Goal: Transaction & Acquisition: Purchase product/service

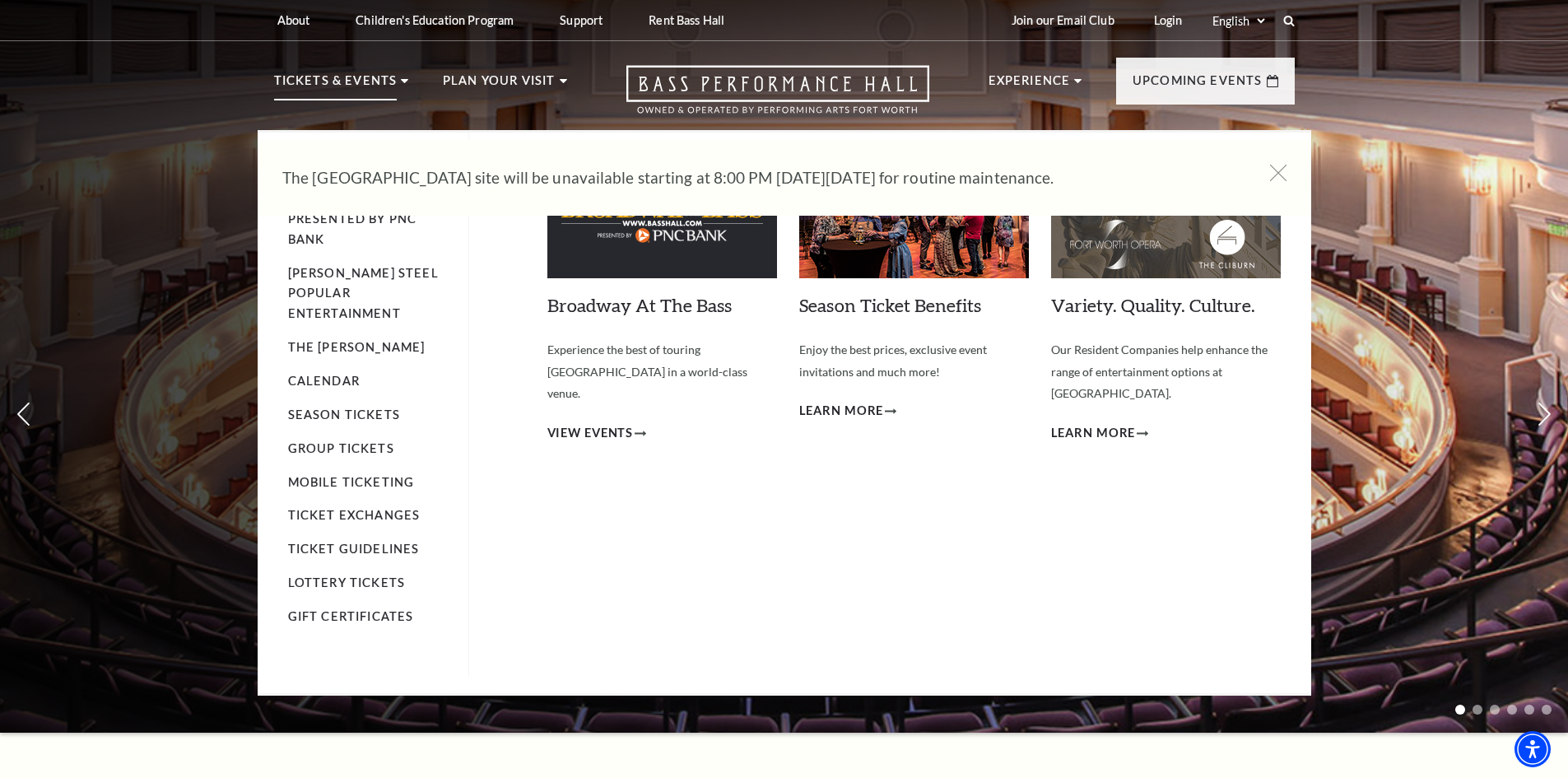
click at [371, 74] on p "Tickets & Events" at bounding box center [336, 86] width 123 height 30
click at [403, 81] on use at bounding box center [405, 81] width 8 height 4
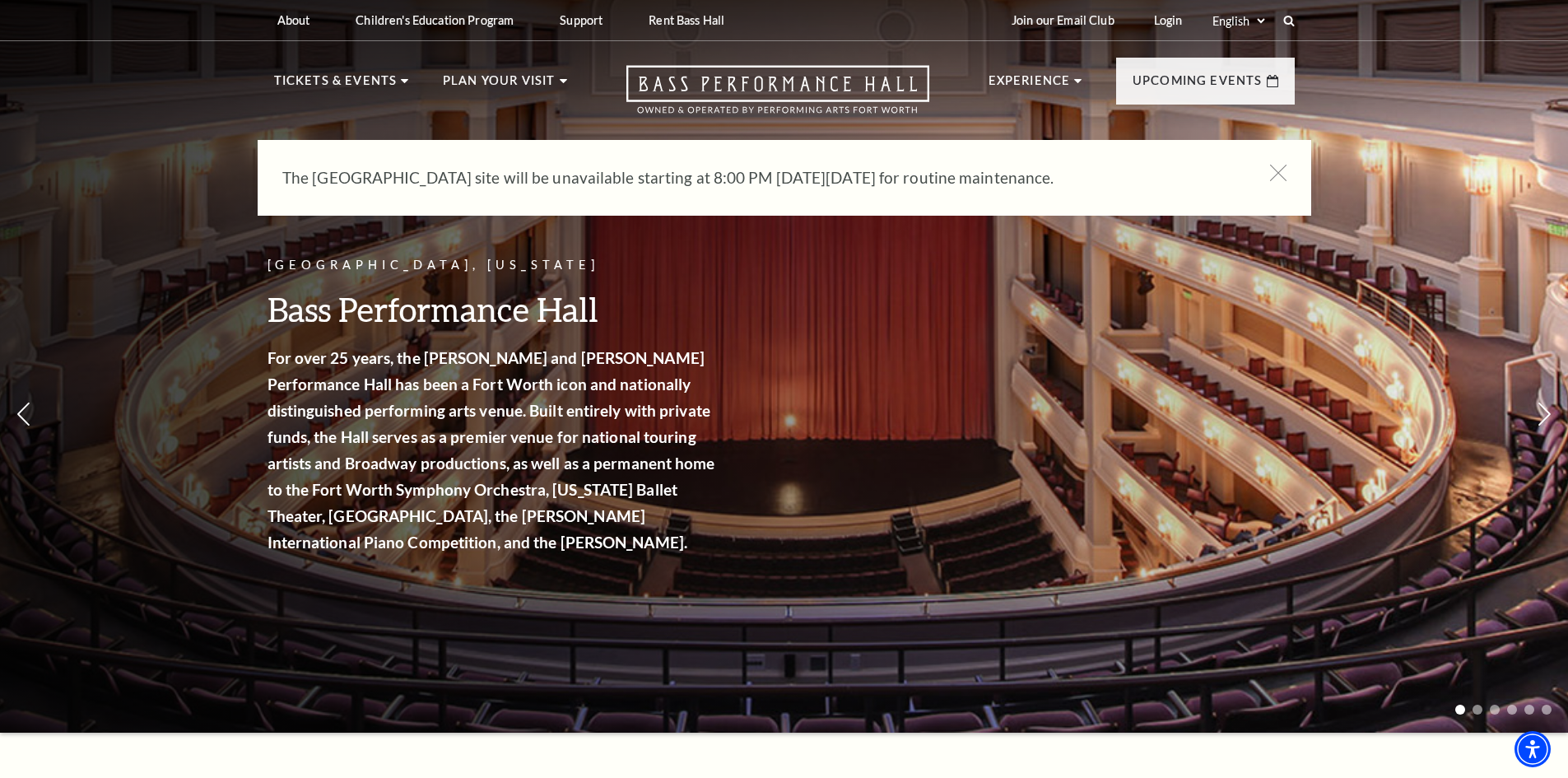
click at [407, 77] on ul "Tickets & Events Now On Sale Broadway At The Bass presented by PNC Bank Irwin S…" at bounding box center [421, 100] width 293 height 59
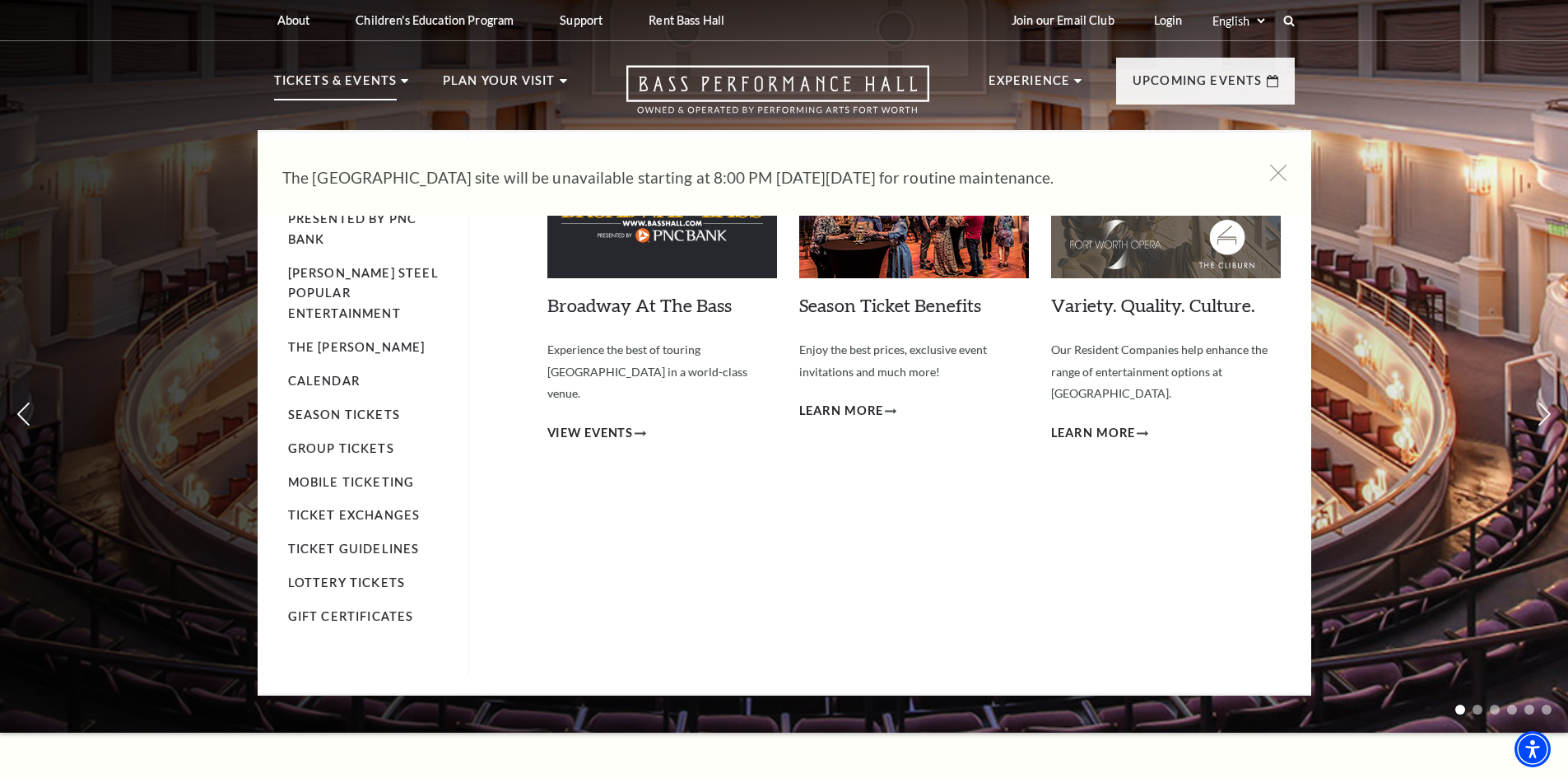
click at [392, 76] on p "Tickets & Events" at bounding box center [336, 86] width 123 height 30
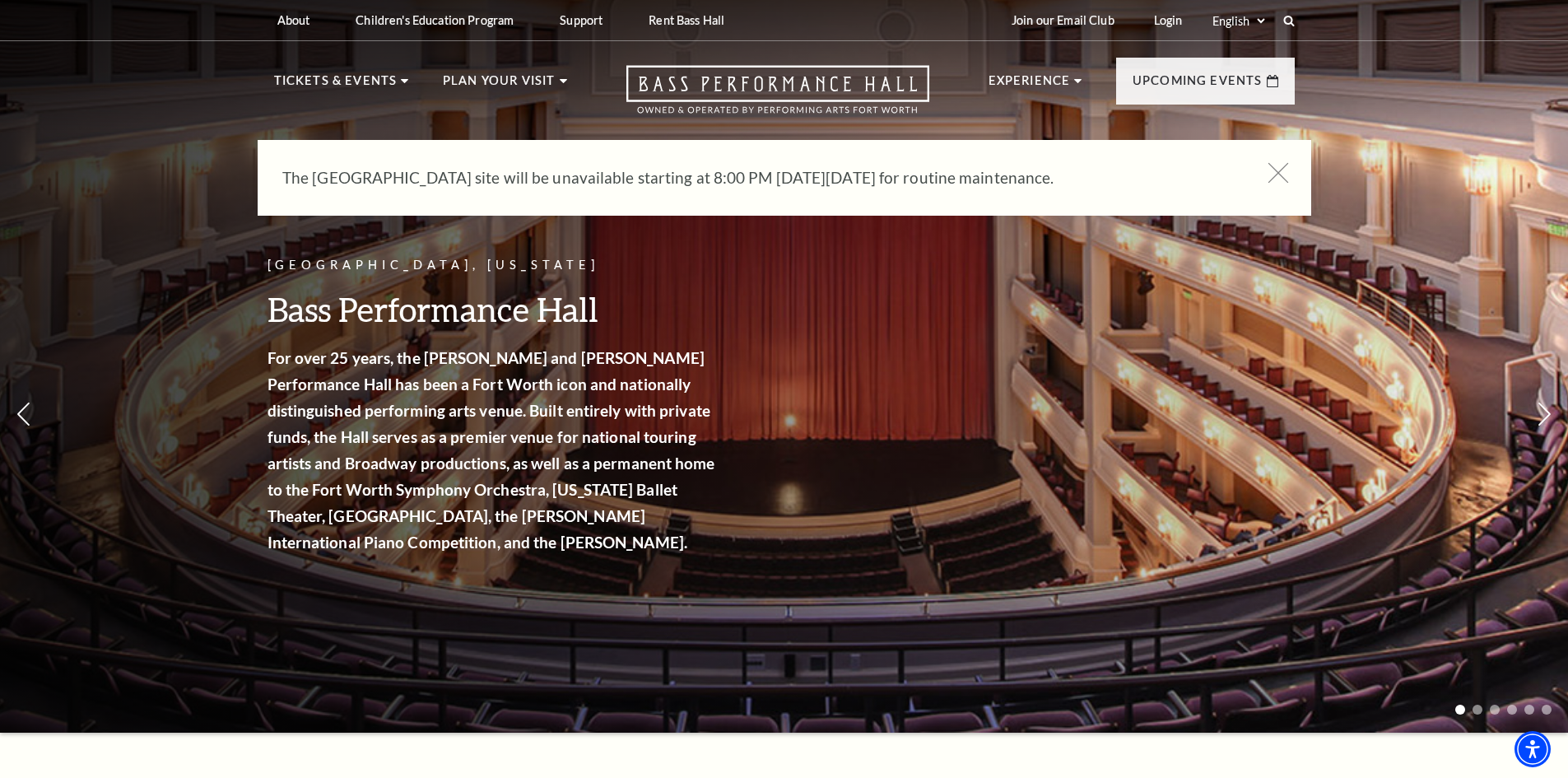
click at [1282, 174] on icon at bounding box center [1278, 173] width 21 height 21
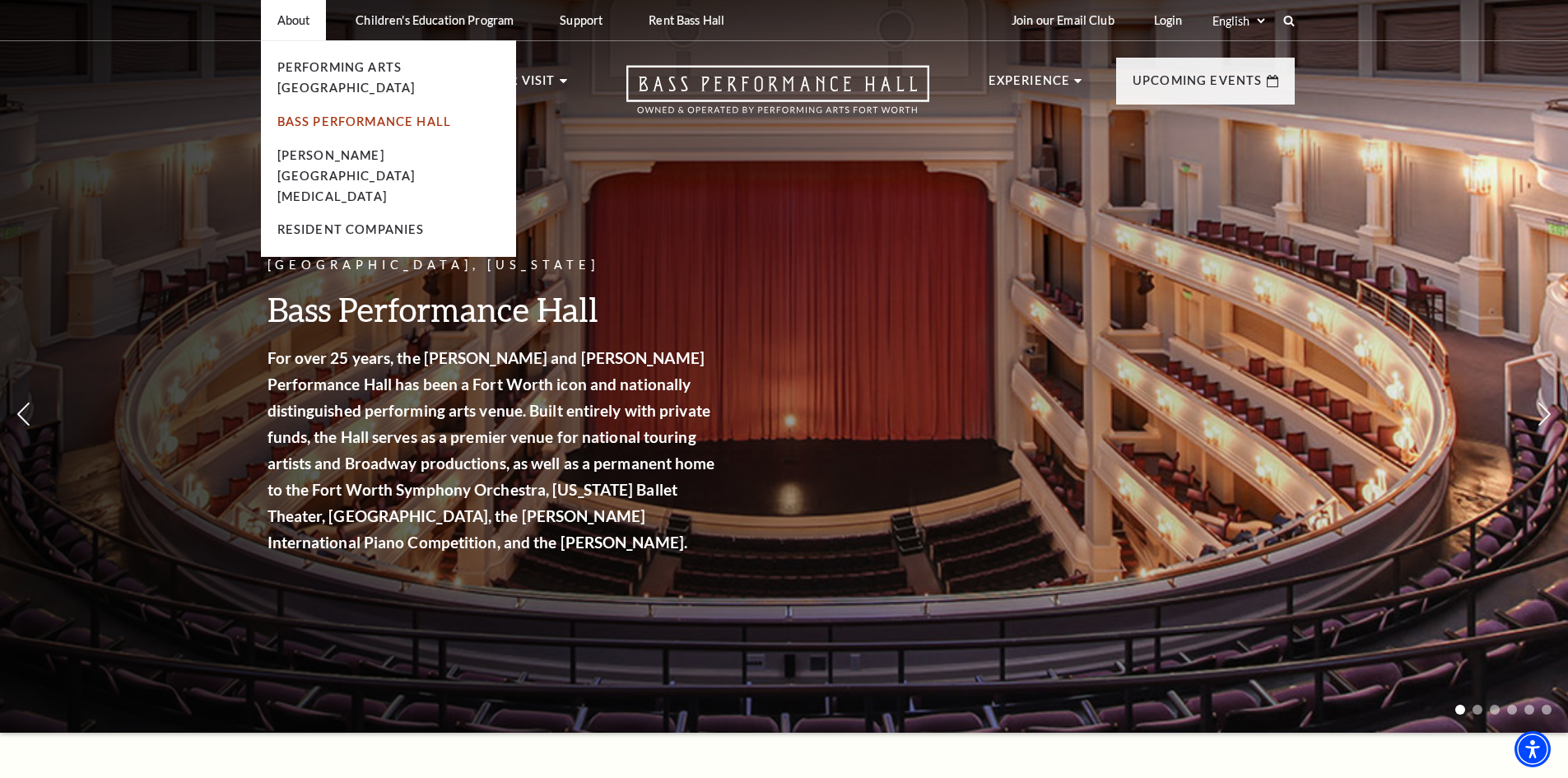
click at [326, 115] on link "Bass Performance Hall" at bounding box center [365, 121] width 175 height 14
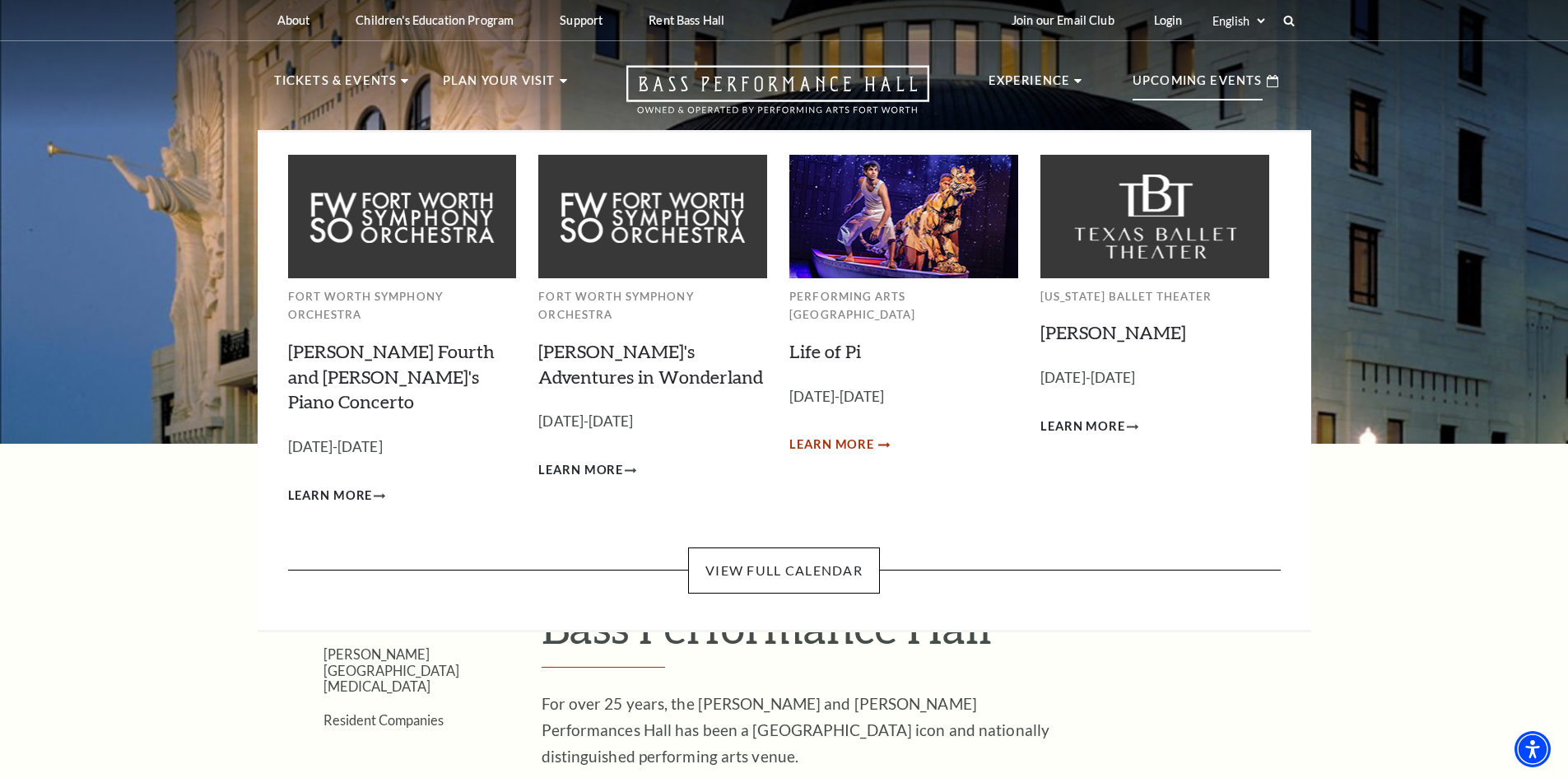
click at [871, 434] on span "Learn More" at bounding box center [832, 444] width 85 height 21
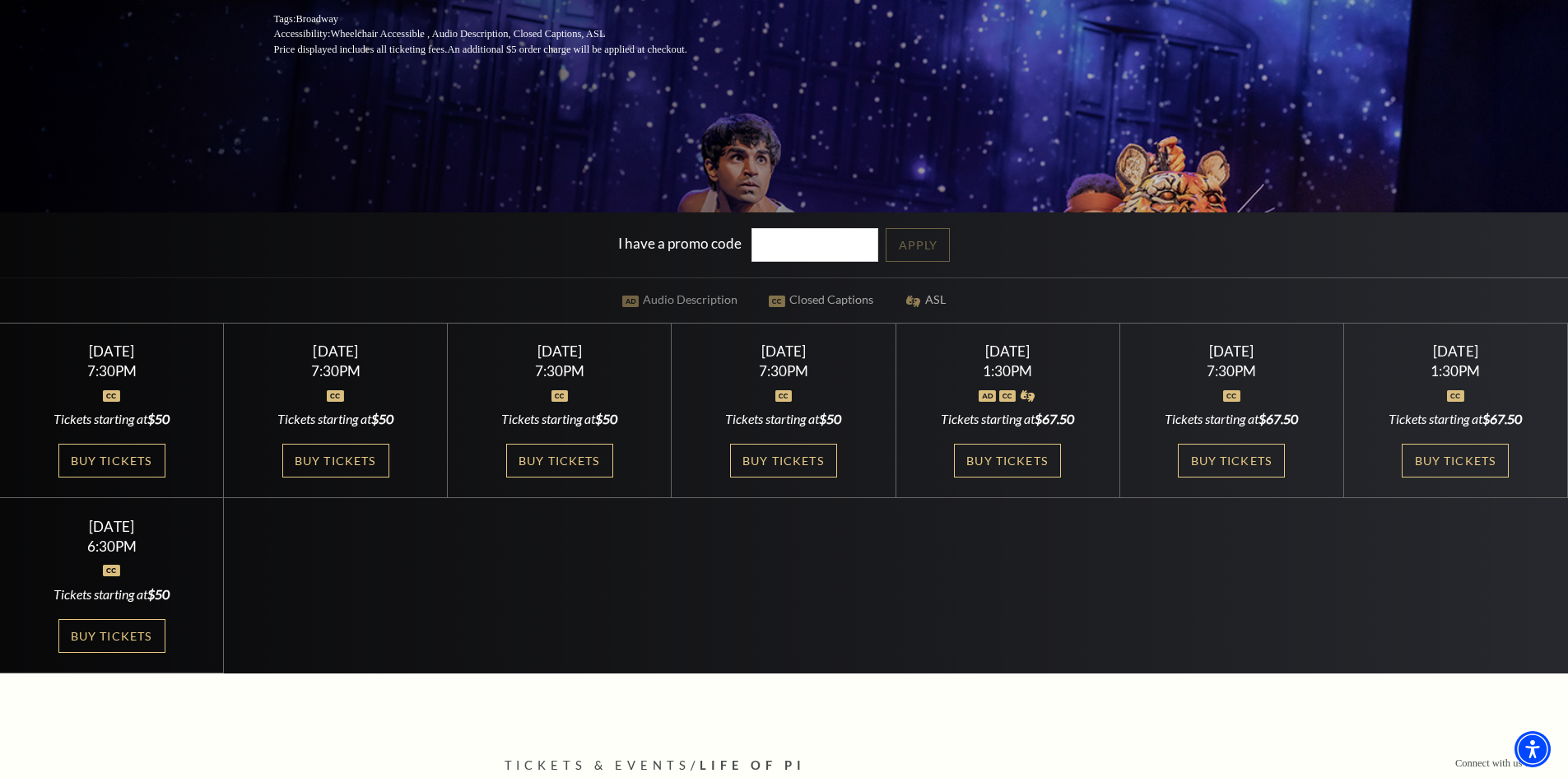
scroll to position [576, 0]
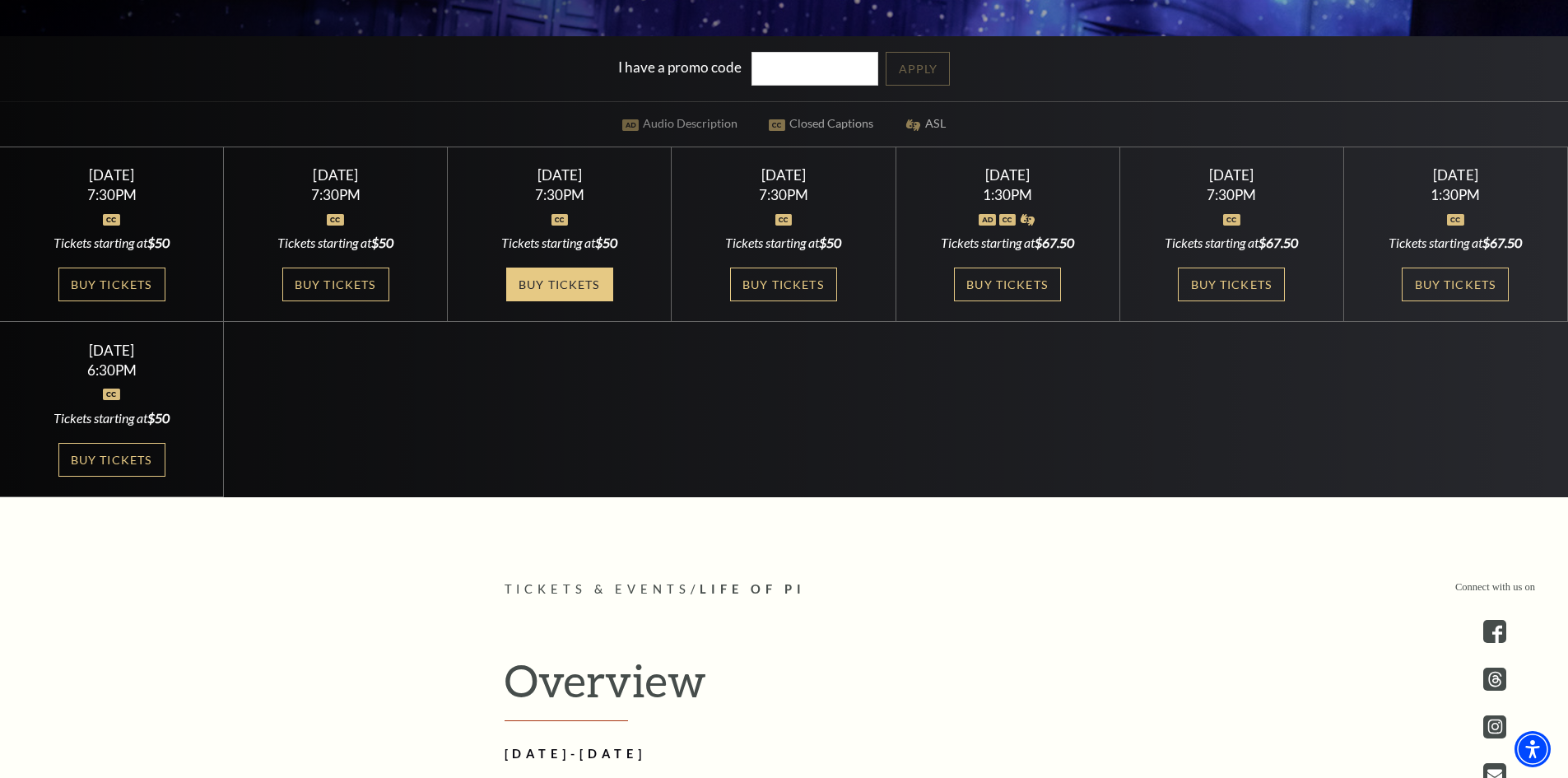
click at [603, 288] on link "Buy Tickets" at bounding box center [560, 285] width 107 height 34
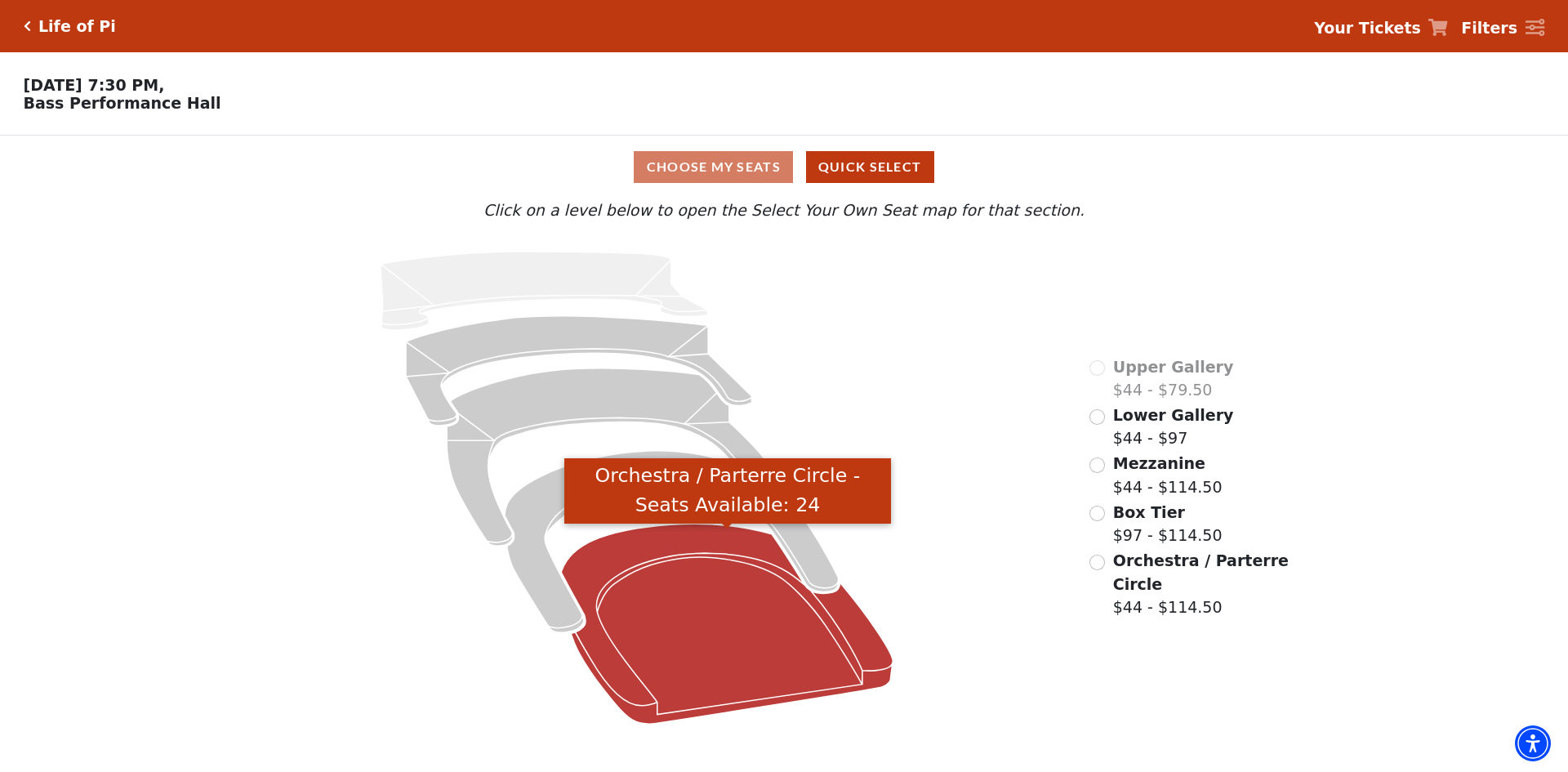
click at [703, 597] on icon "Orchestra / Parterre Circle - Seats Available: 24" at bounding box center [728, 623] width 332 height 200
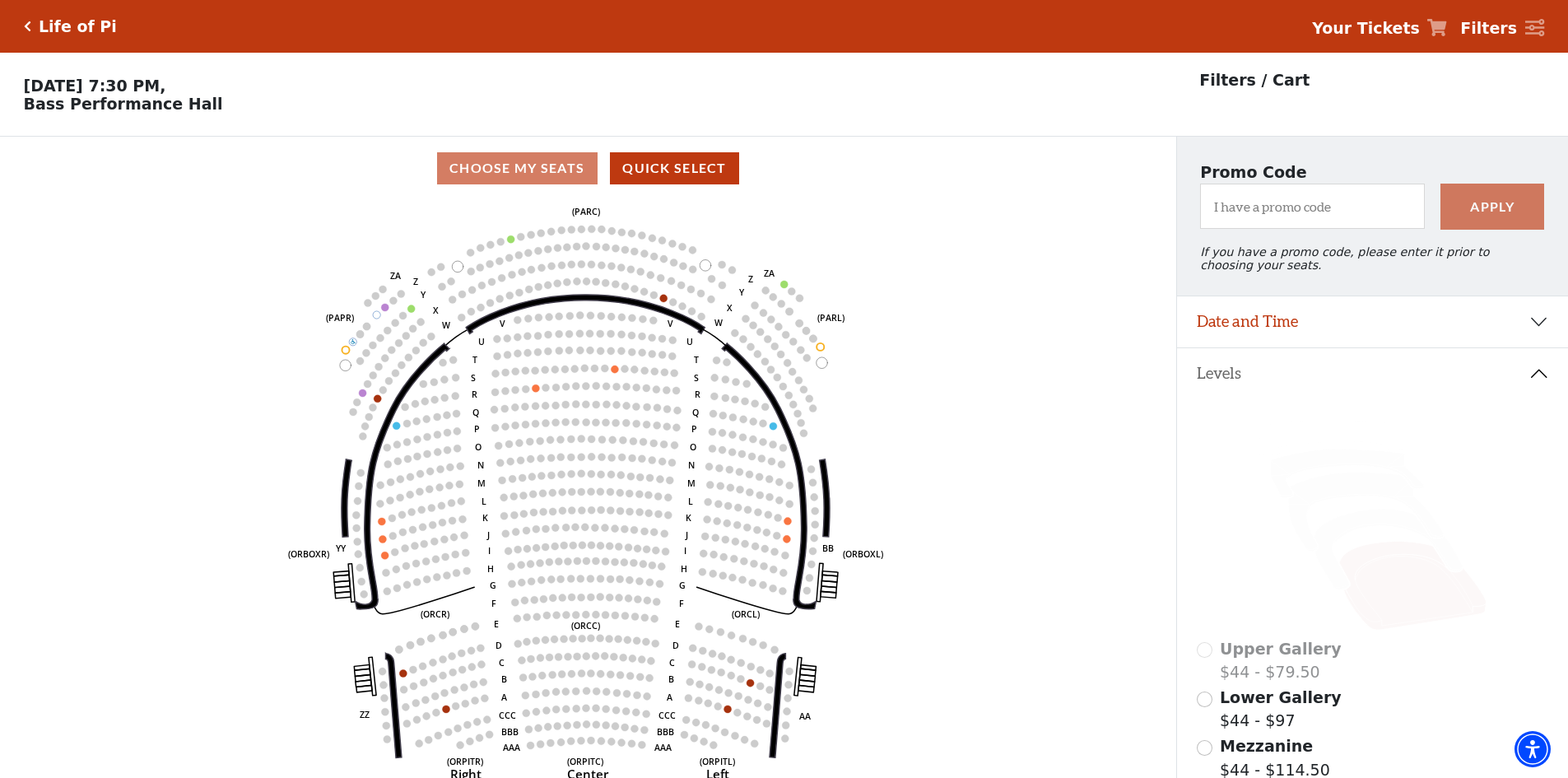
click at [25, 23] on icon "Click here to go back to filters" at bounding box center [27, 26] width 8 height 11
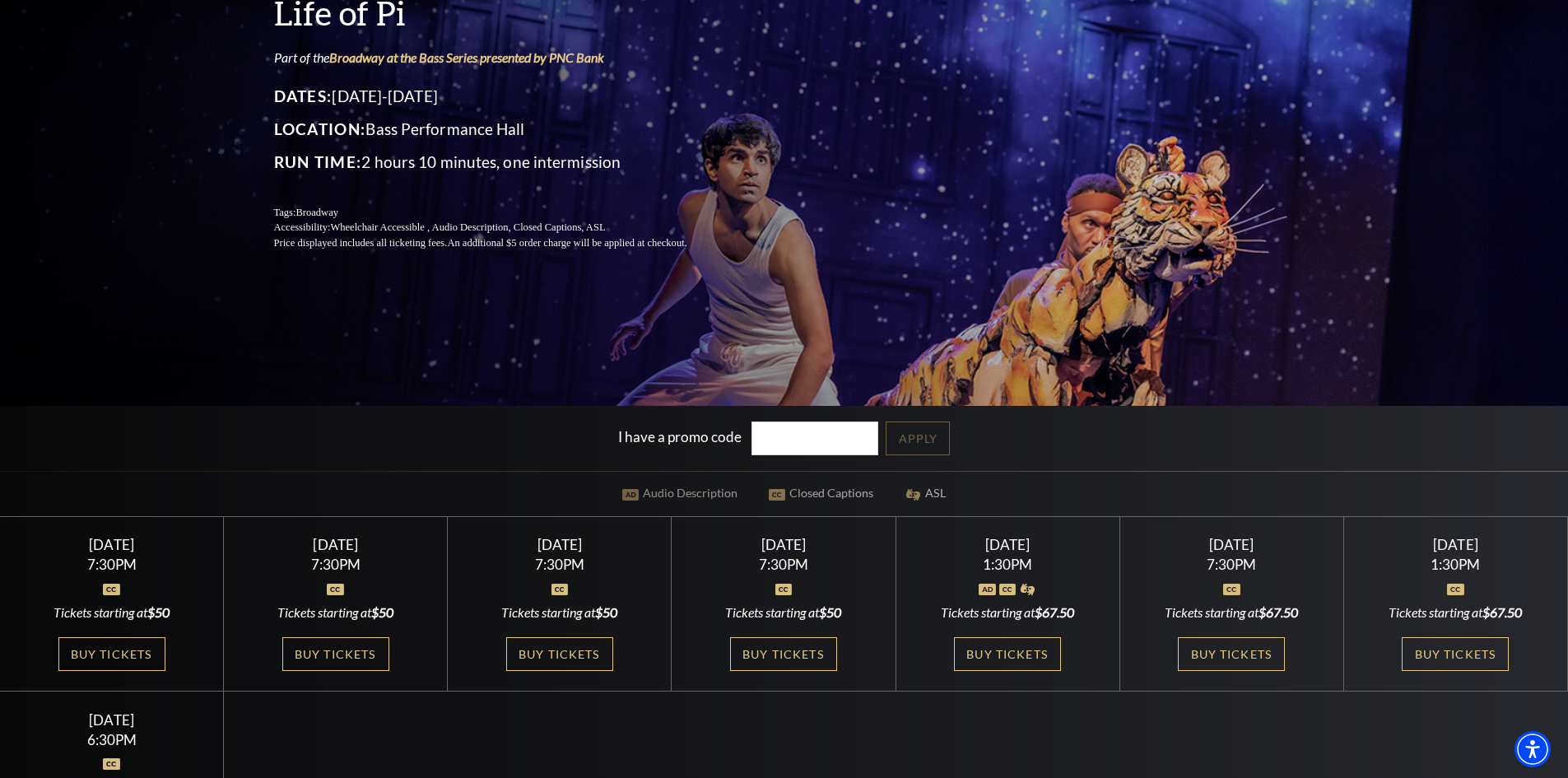
scroll to position [659, 0]
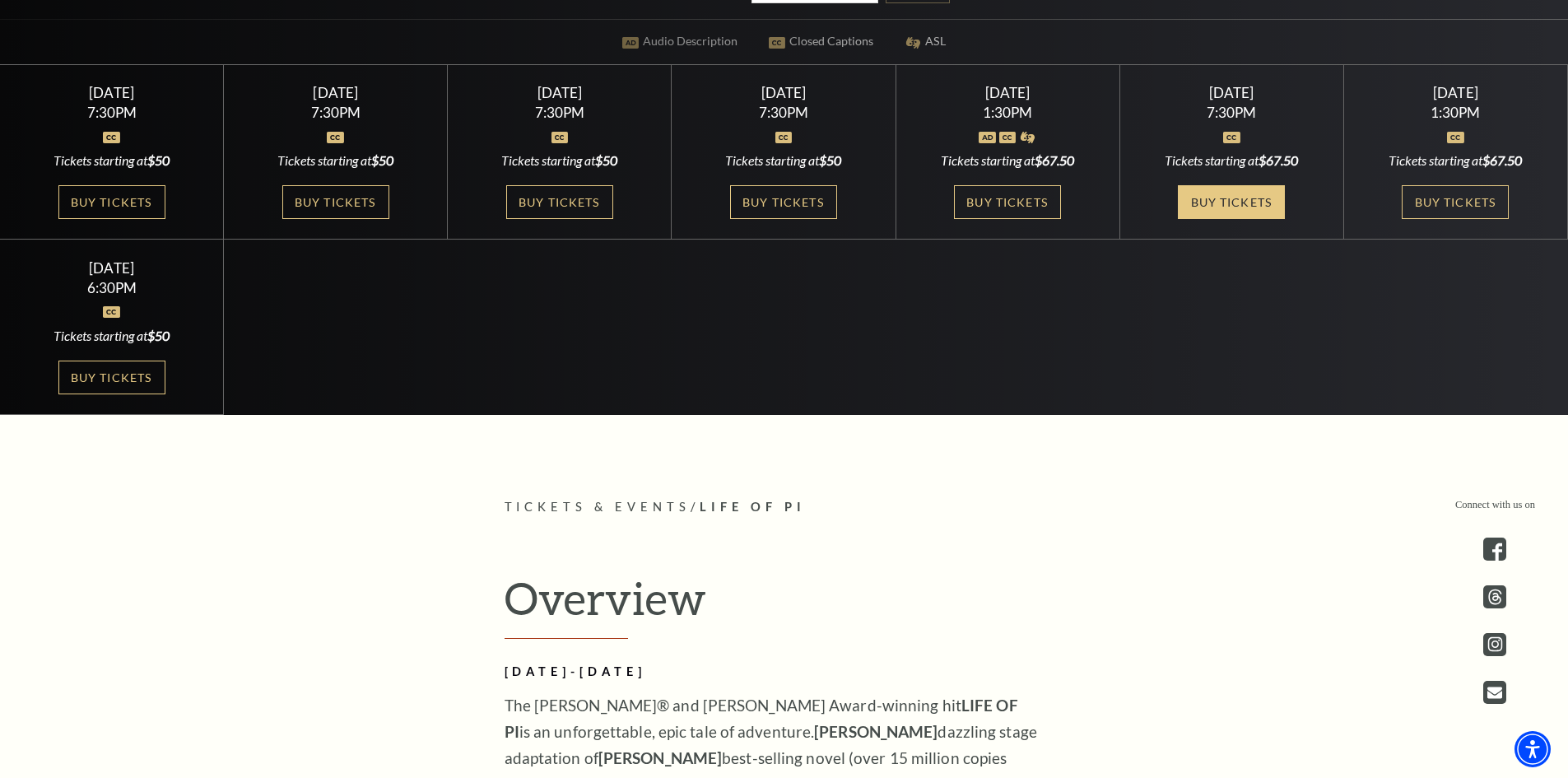
click at [1212, 211] on link "Buy Tickets" at bounding box center [1231, 202] width 107 height 34
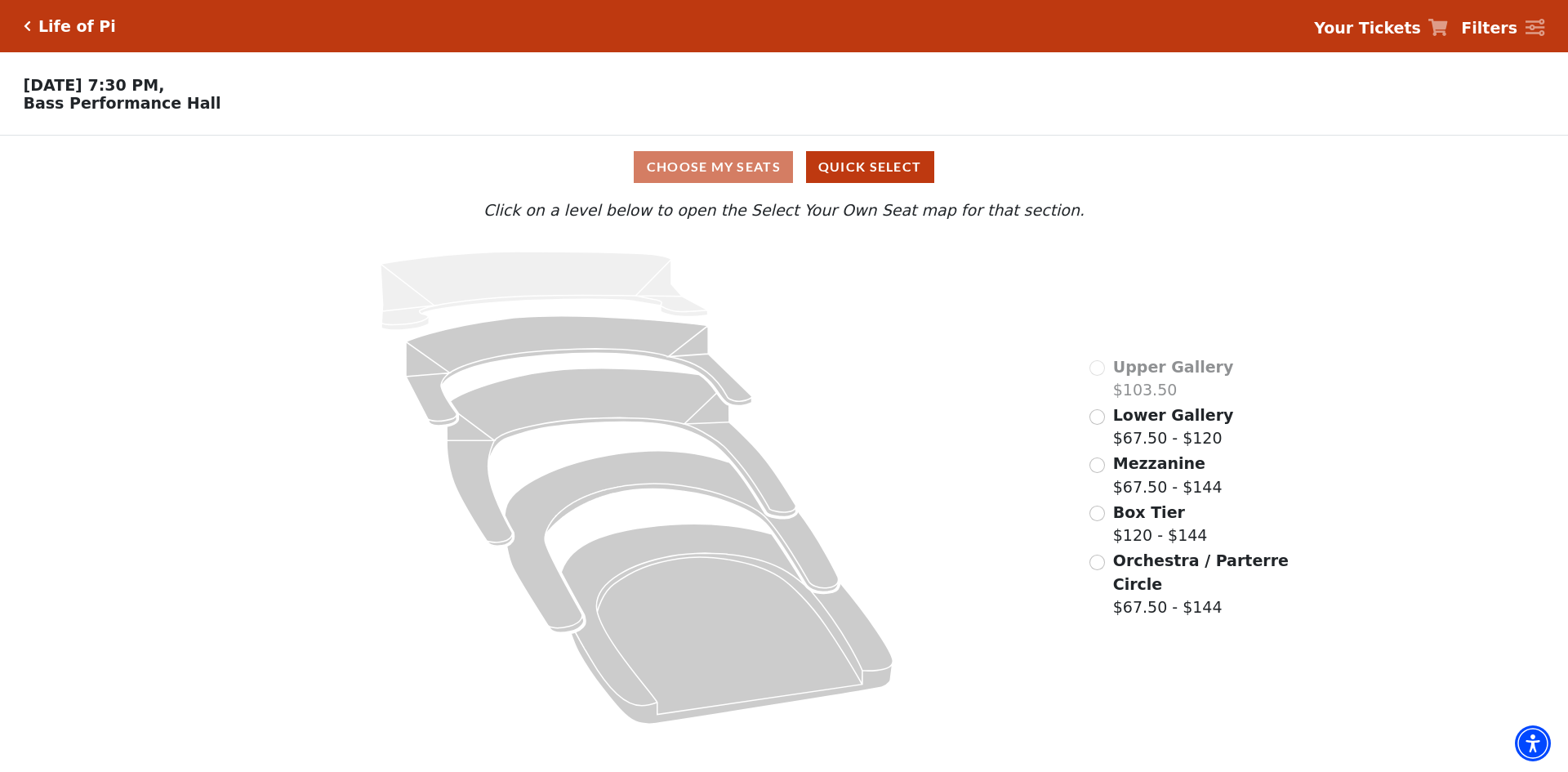
click at [62, 82] on p "[DATE] 7:30 PM, [GEOGRAPHIC_DATA]" at bounding box center [587, 93] width 1176 height 36
click at [873, 161] on button "Quick Select" at bounding box center [869, 167] width 128 height 32
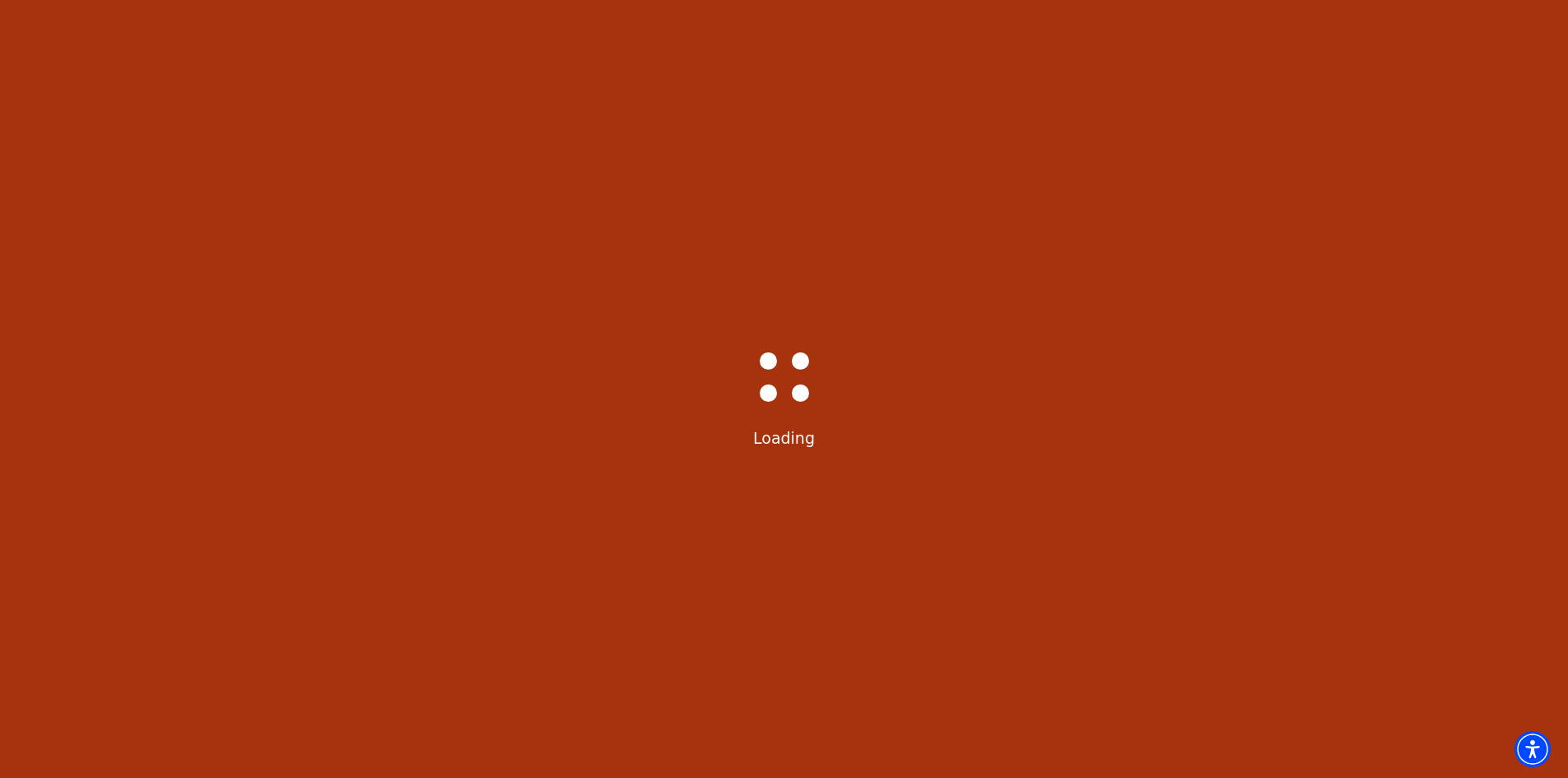
select select "6216"
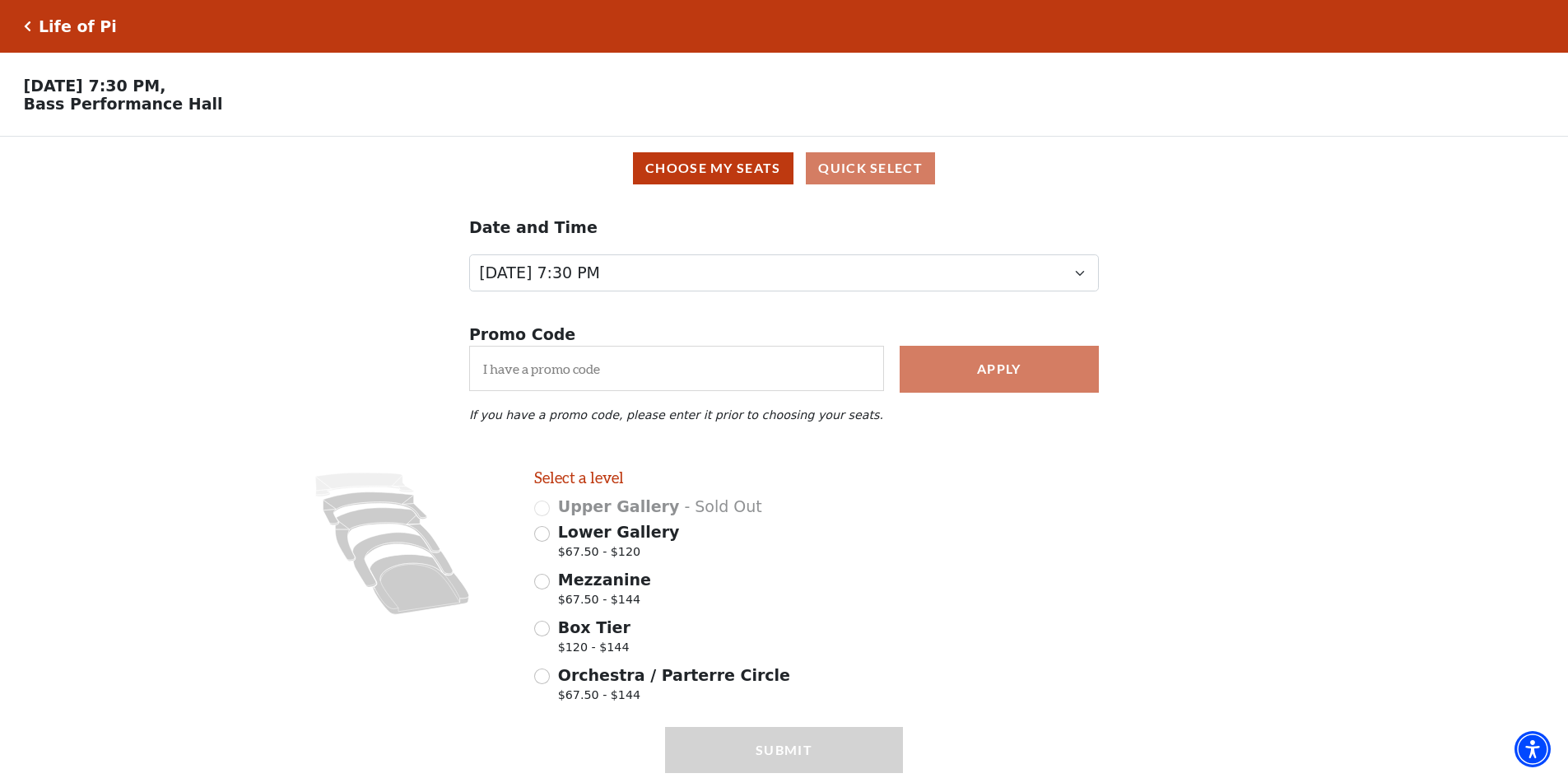
scroll to position [68, 0]
